Goal: Check status: Check status

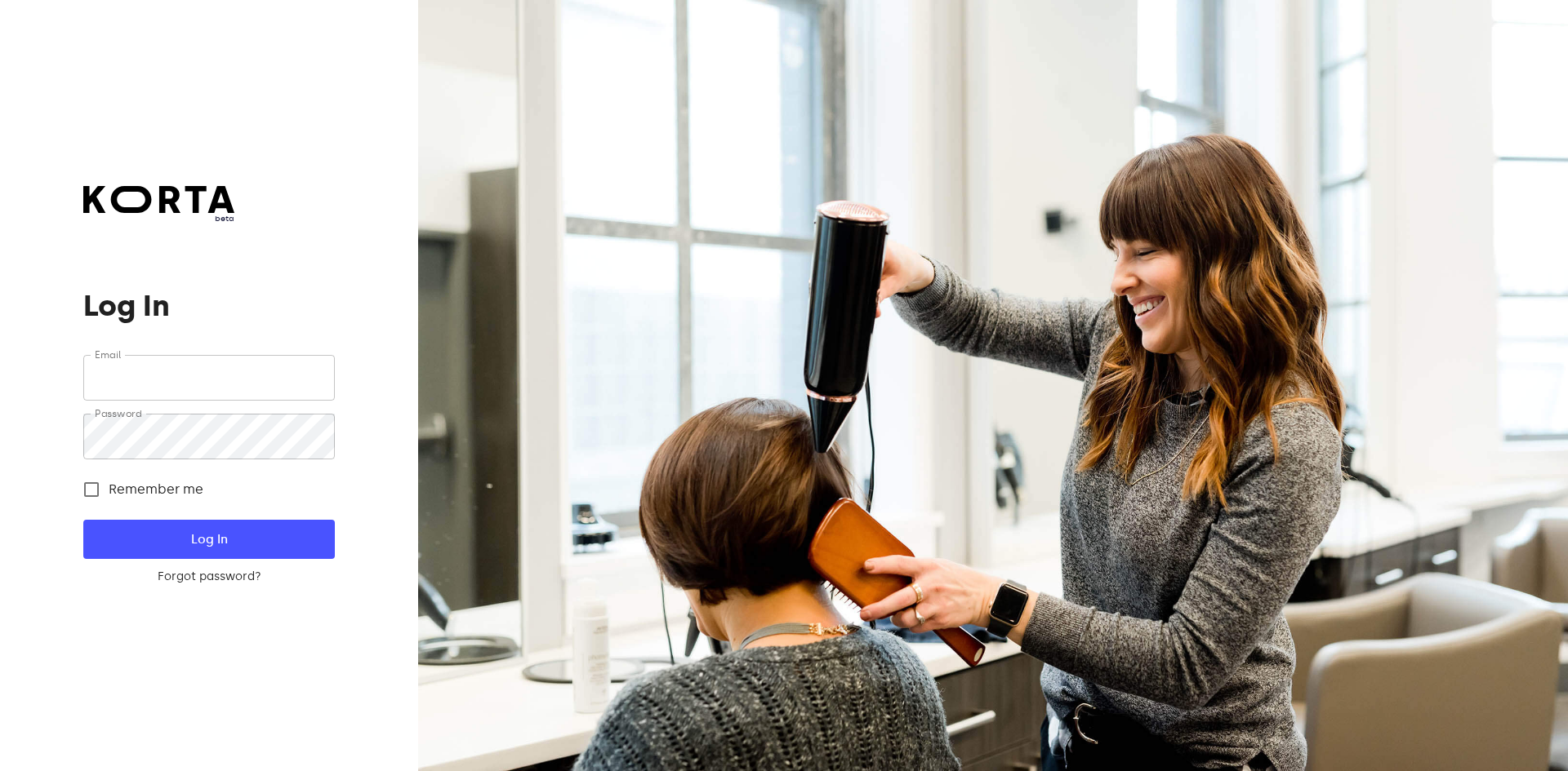
type input "[EMAIL_ADDRESS][DOMAIN_NAME]"
click at [269, 546] on span "Log In" at bounding box center [208, 540] width 199 height 22
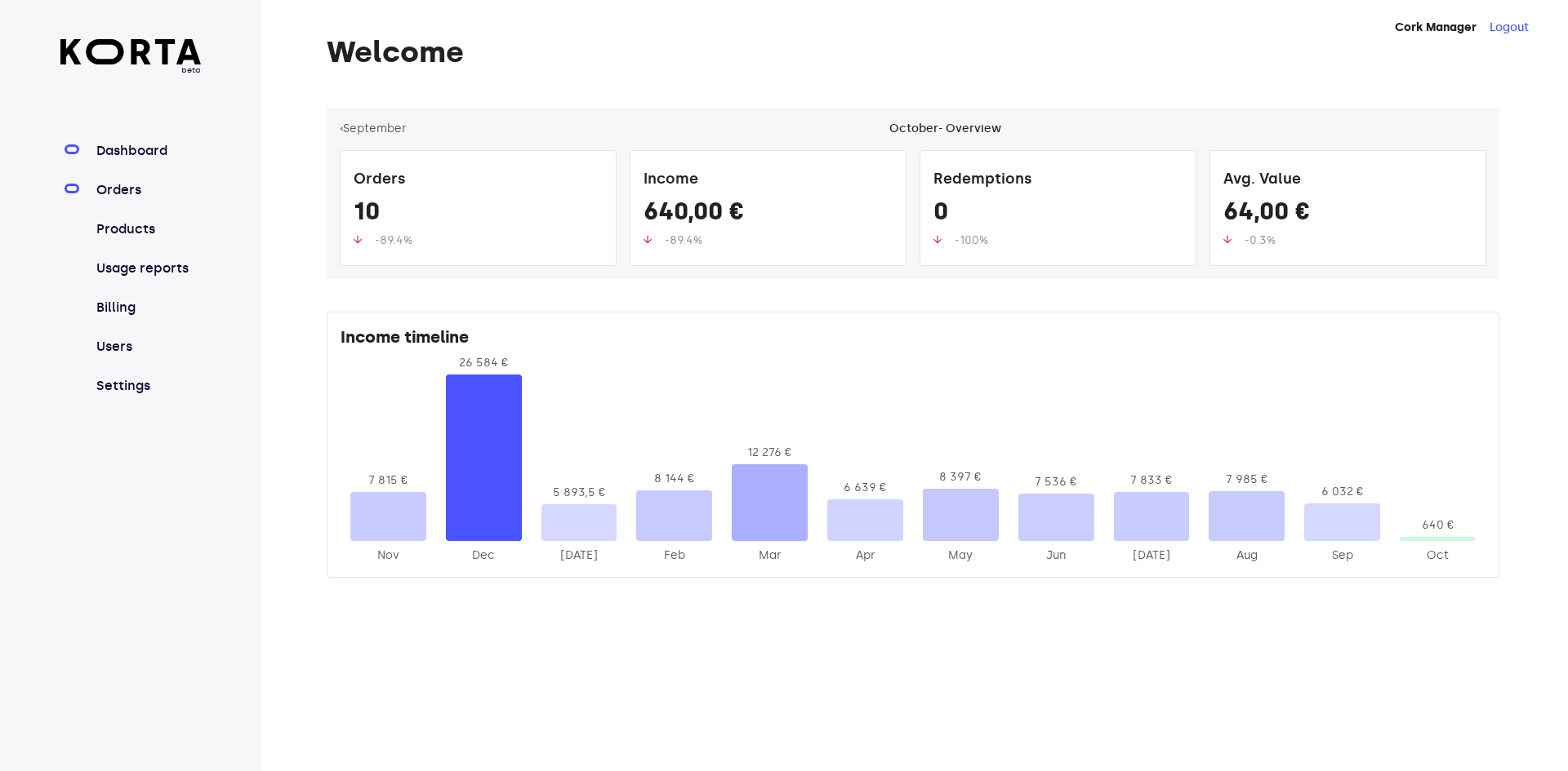
click at [129, 195] on link "Orders" at bounding box center [147, 190] width 109 height 20
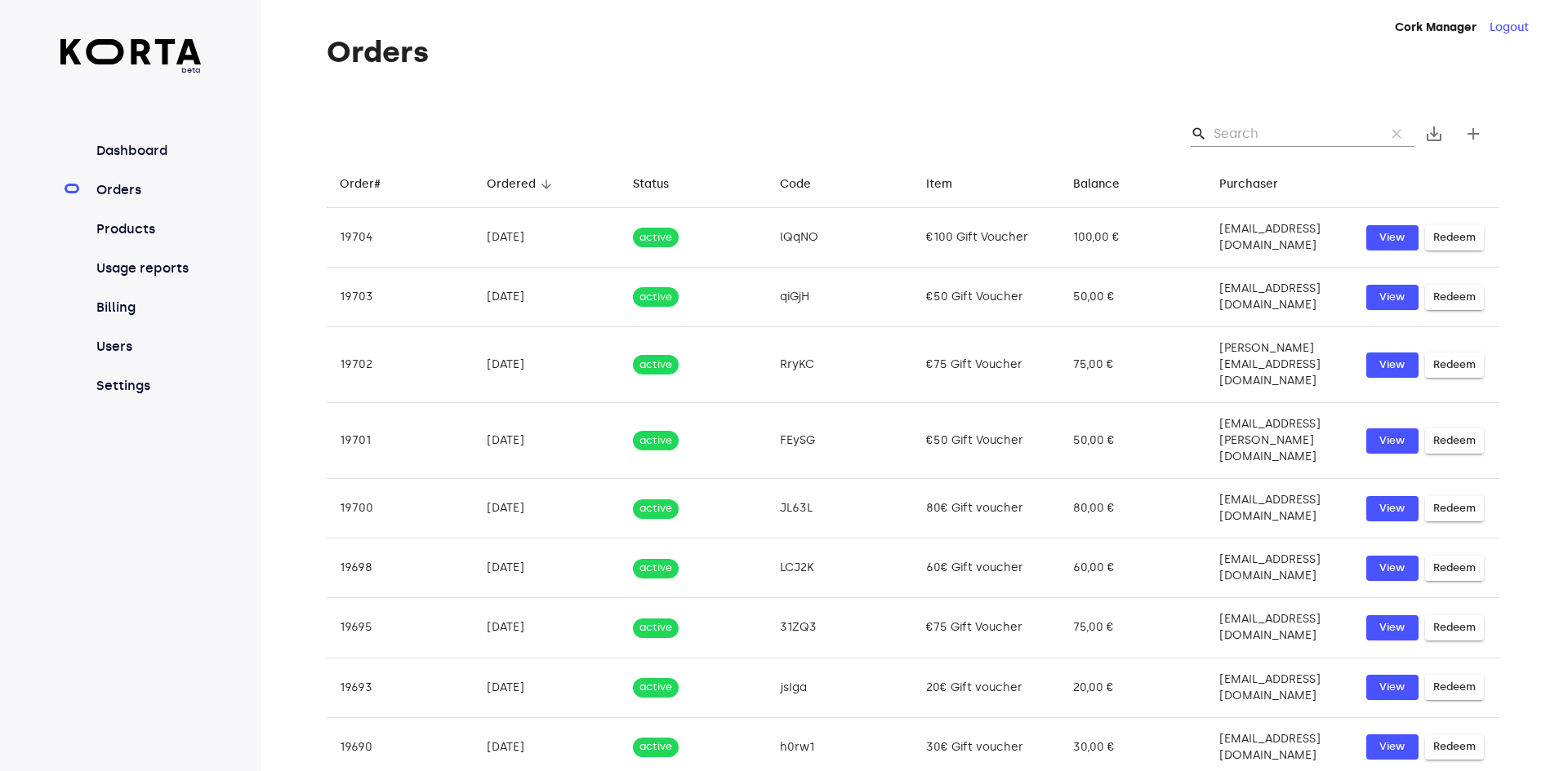
click at [1244, 136] on input "Search" at bounding box center [1293, 133] width 159 height 26
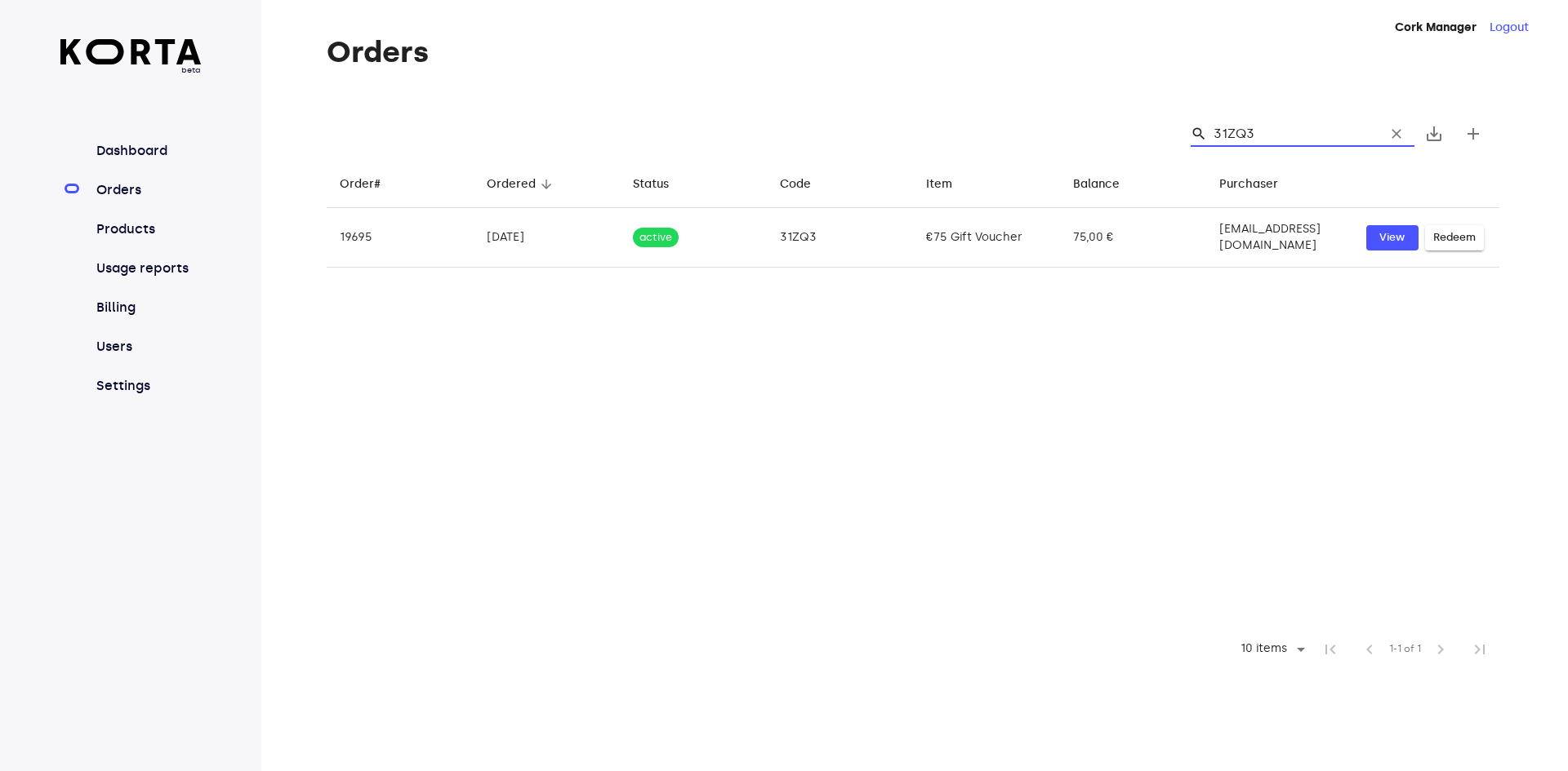
click at [1255, 134] on input "31ZQ3" at bounding box center [1293, 133] width 159 height 26
type input "31ZQ3"
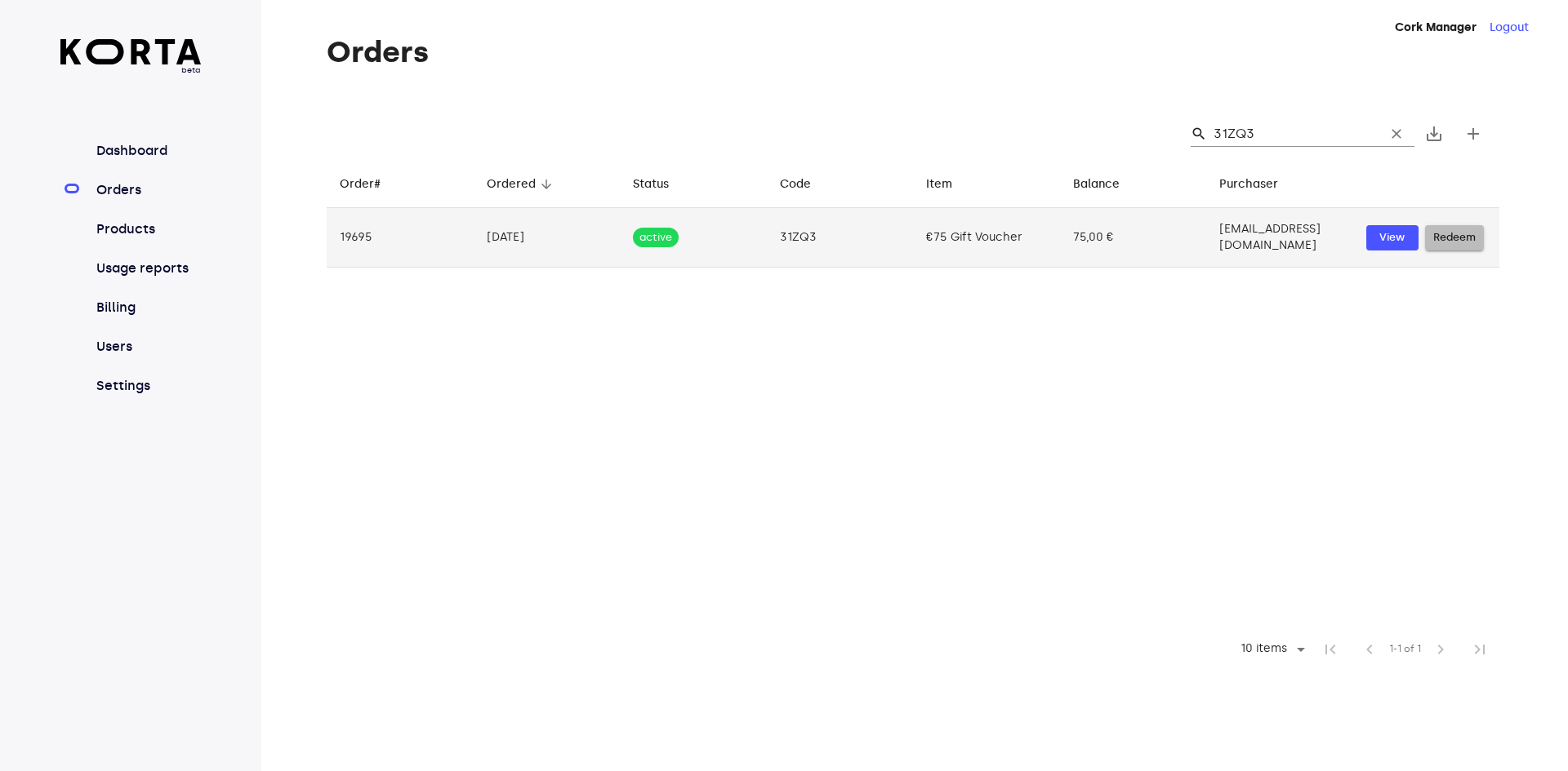
click at [1453, 236] on span "Redeem" at bounding box center [1453, 238] width 42 height 19
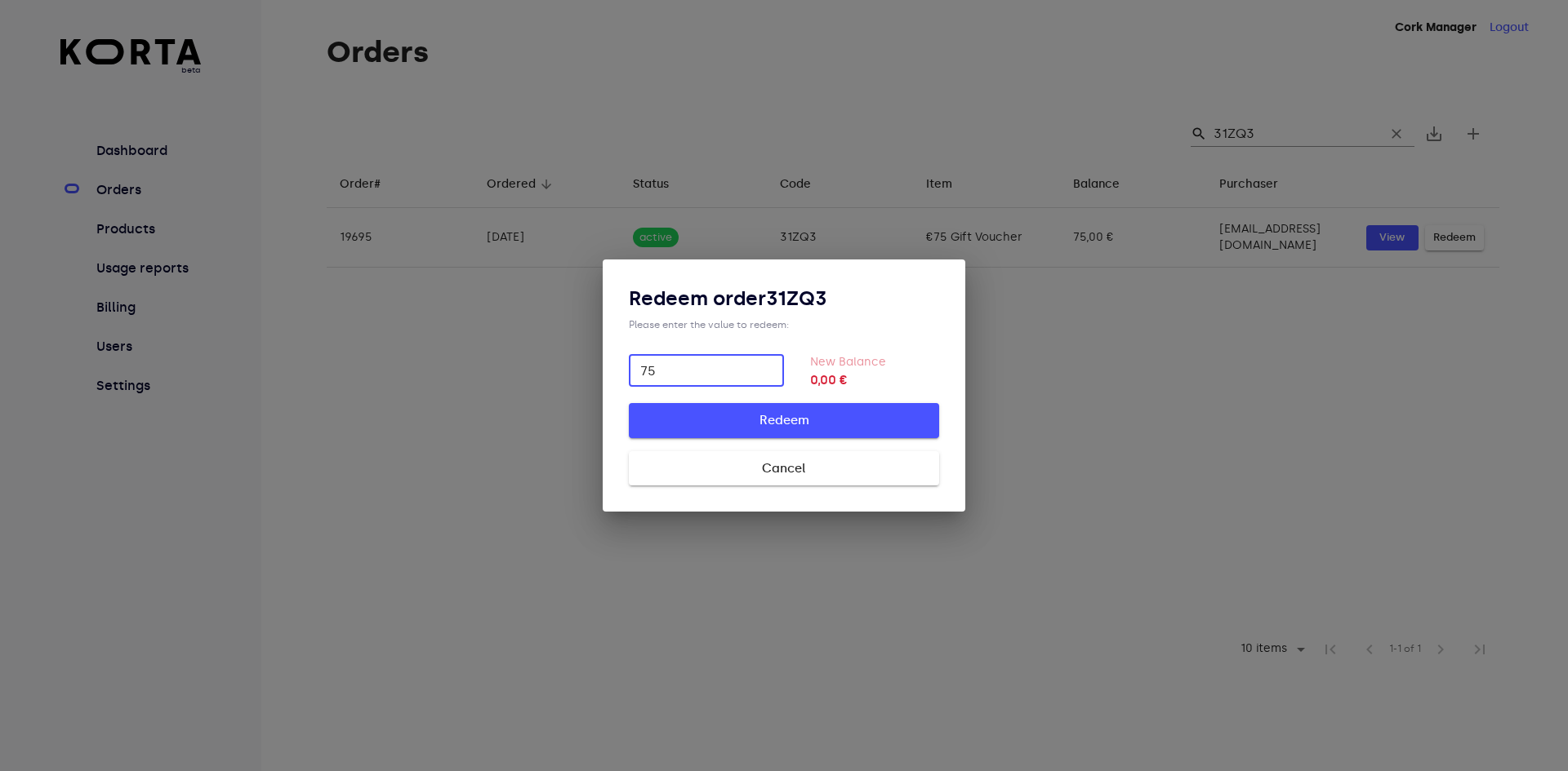
type input "75"
click at [864, 415] on span "Redeem" at bounding box center [784, 421] width 258 height 22
